Goal: Transaction & Acquisition: Purchase product/service

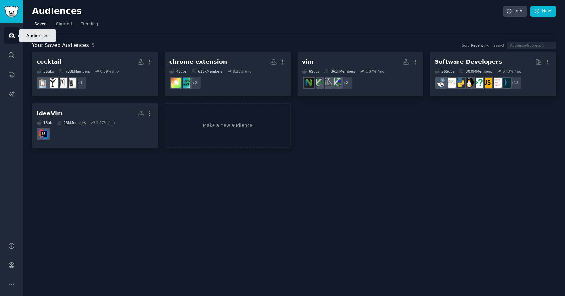
click at [12, 37] on icon "Sidebar" at bounding box center [11, 35] width 7 height 7
click at [88, 27] on link "Trending" at bounding box center [90, 25] width 22 height 13
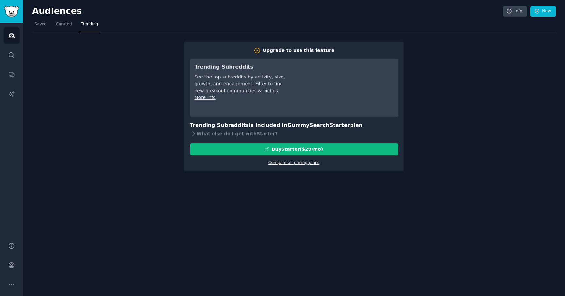
click at [287, 163] on link "Compare all pricing plans" at bounding box center [293, 162] width 51 height 5
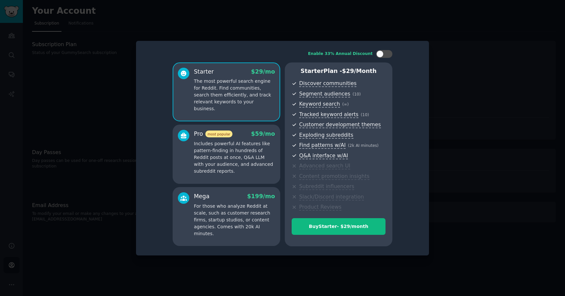
click at [385, 45] on div "Enable 33% Annual Discount Starter $ 29 /mo The most powerful search engine for…" at bounding box center [283, 147] width 284 height 205
click at [385, 47] on div "Enable 33% Annual Discount Starter $ 29 /mo The most powerful search engine for…" at bounding box center [283, 147] width 284 height 205
click at [385, 51] on div at bounding box center [384, 54] width 16 height 8
click at [385, 55] on div at bounding box center [388, 53] width 7 height 7
checkbox input "false"
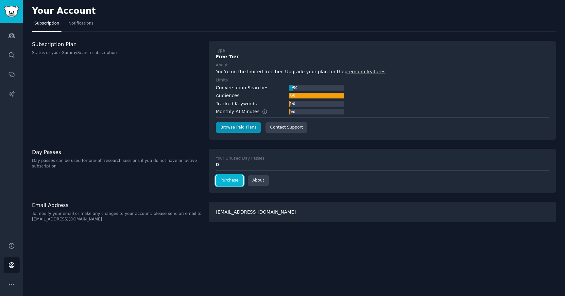
click at [233, 181] on link "Purchase" at bounding box center [229, 180] width 27 height 10
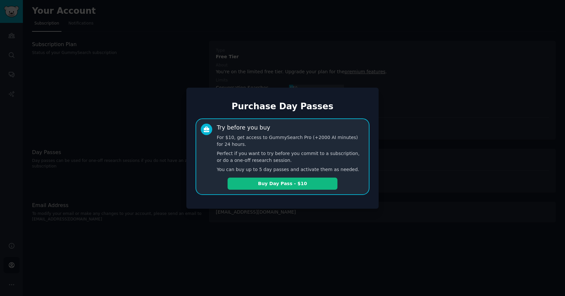
click at [193, 186] on div "Purchase Day Passes Try before you buy For $10, get access to GummySearch Pro (…" at bounding box center [282, 148] width 192 height 121
click at [162, 182] on div at bounding box center [282, 148] width 565 height 296
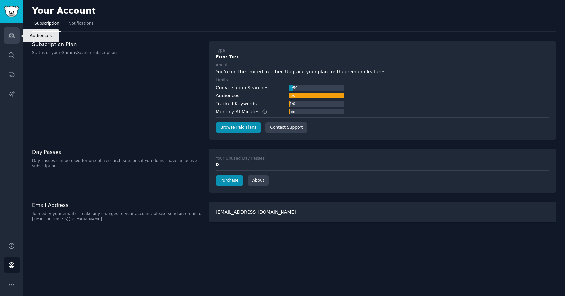
click at [19, 36] on link "Audiences" at bounding box center [12, 35] width 16 height 16
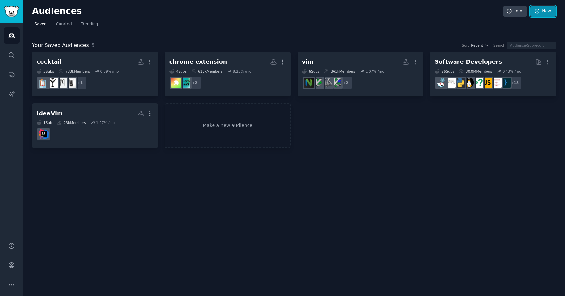
click at [542, 13] on link "New" at bounding box center [542, 11] width 25 height 11
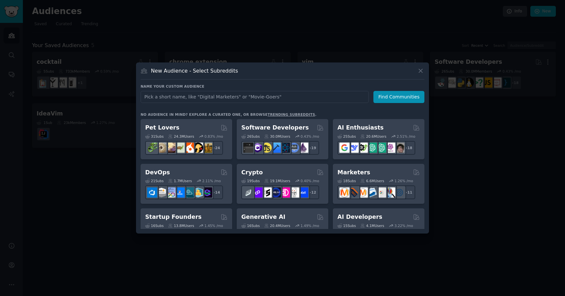
click at [406, 37] on div at bounding box center [282, 148] width 565 height 296
